Goal: Find specific page/section: Find specific page/section

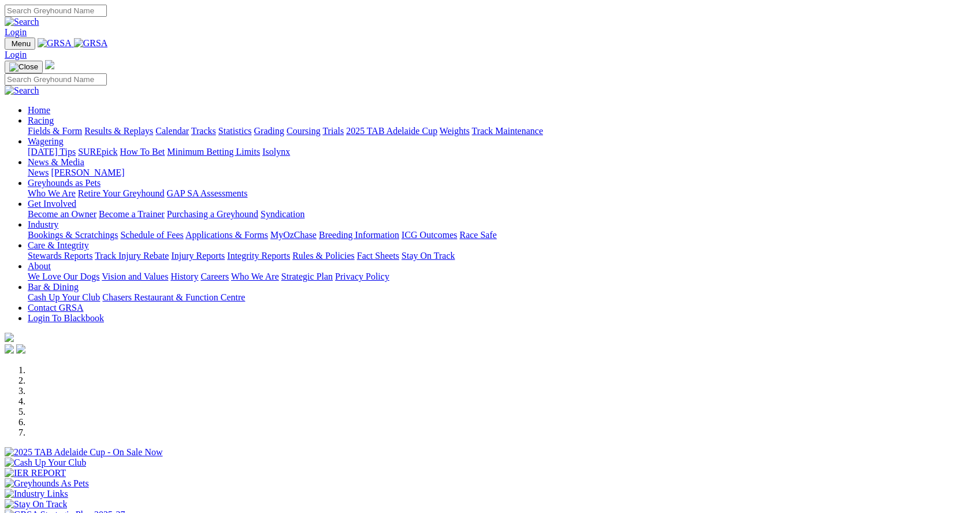
scroll to position [404, 0]
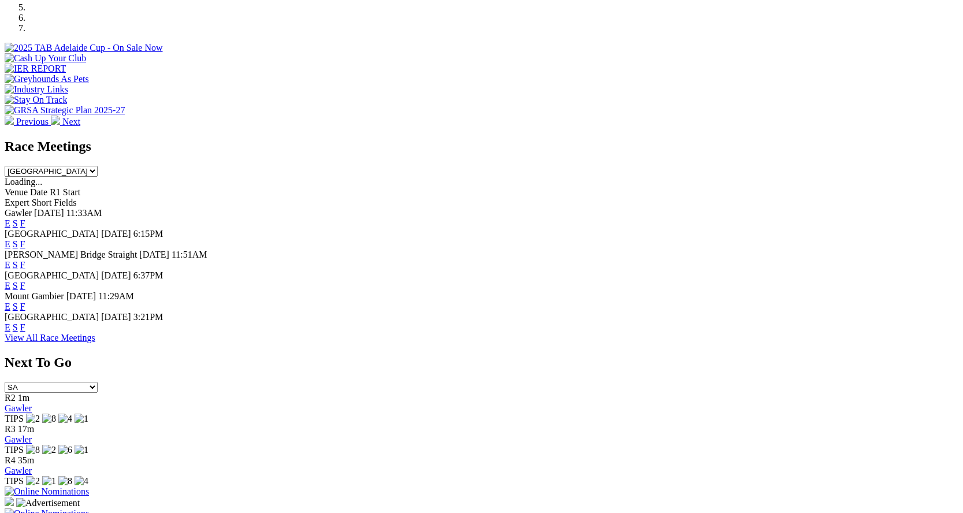
click at [25, 332] on link "F" at bounding box center [22, 327] width 5 height 10
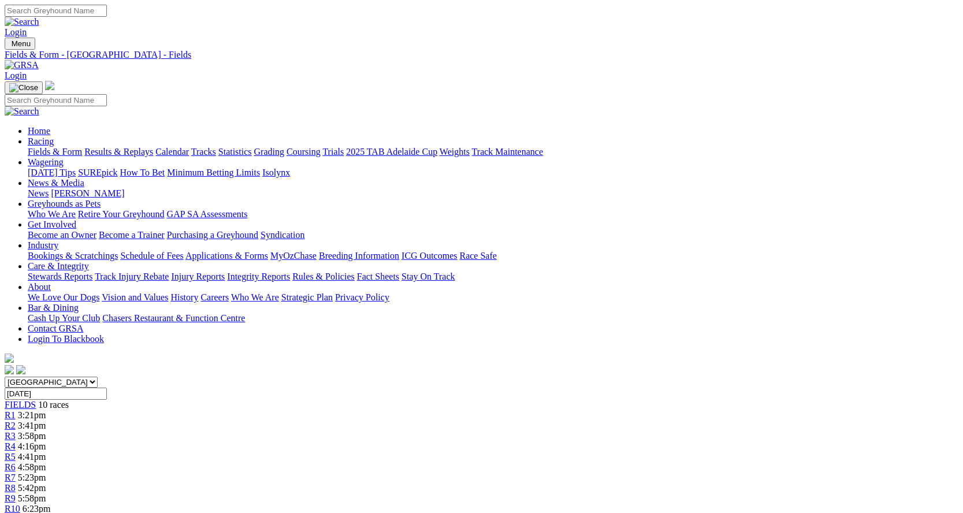
click at [189, 147] on link "Calendar" at bounding box center [172, 152] width 34 height 10
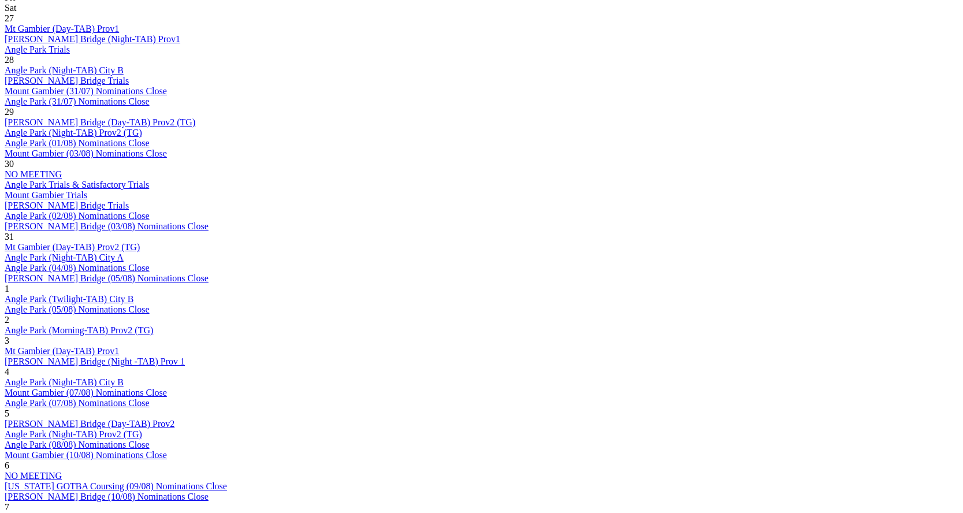
scroll to position [693, 0]
